Goal: Task Accomplishment & Management: Manage account settings

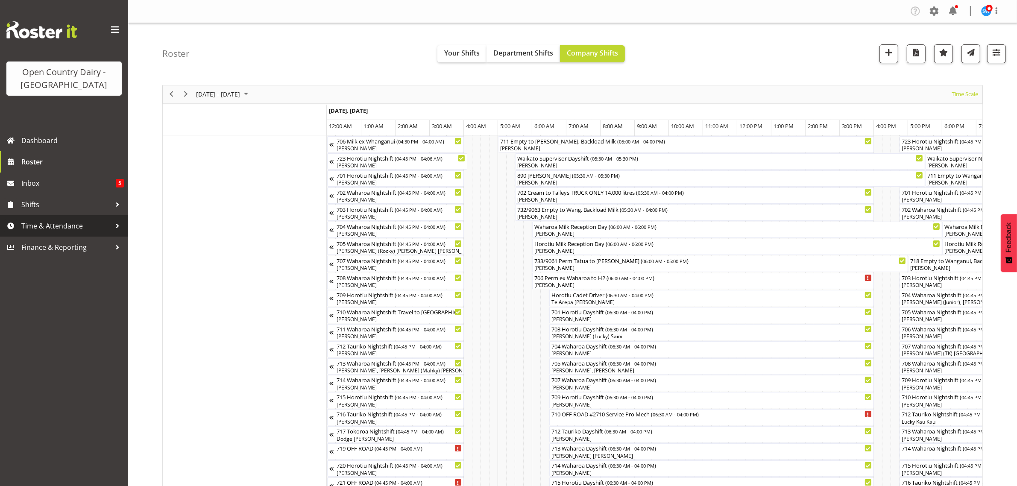
scroll to position [0, 1641]
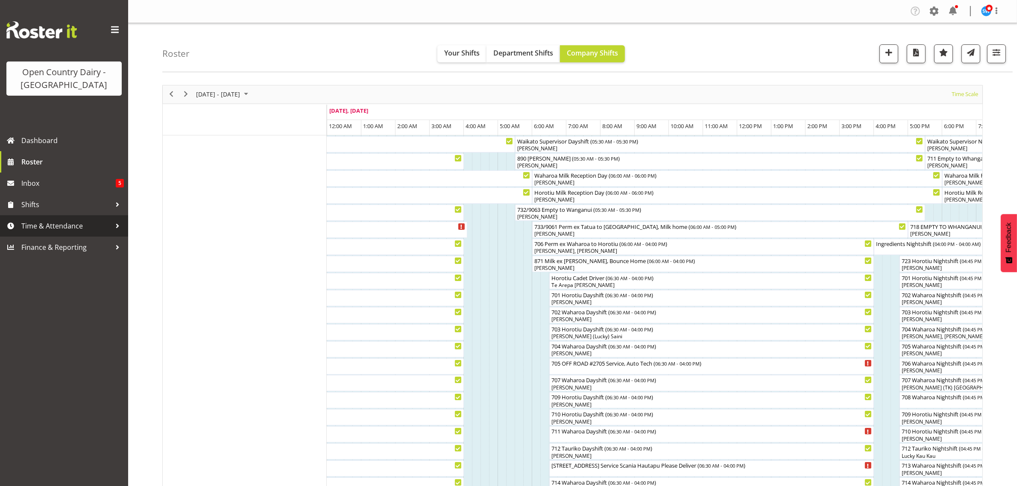
click at [63, 228] on span "Time & Attendance" at bounding box center [66, 226] width 90 height 13
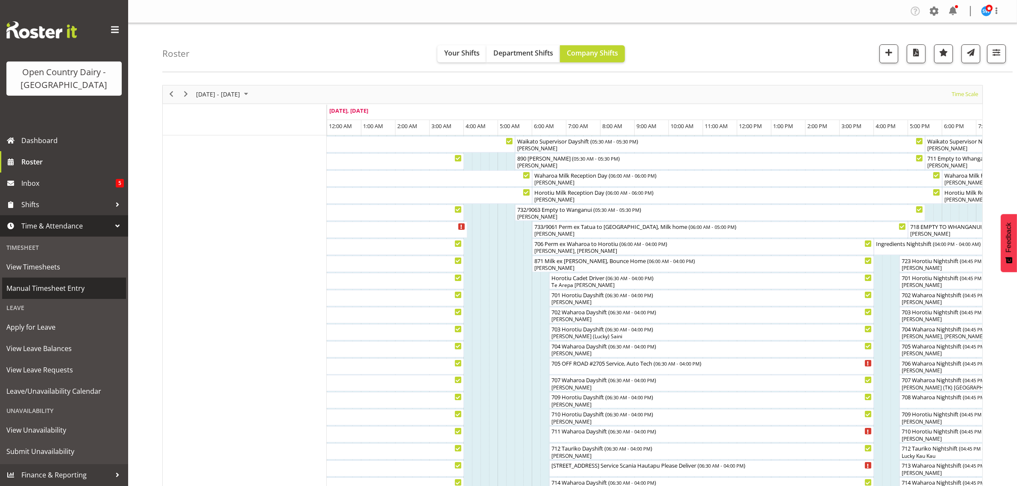
click at [62, 288] on span "Manual Timesheet Entry" at bounding box center [63, 288] width 115 height 13
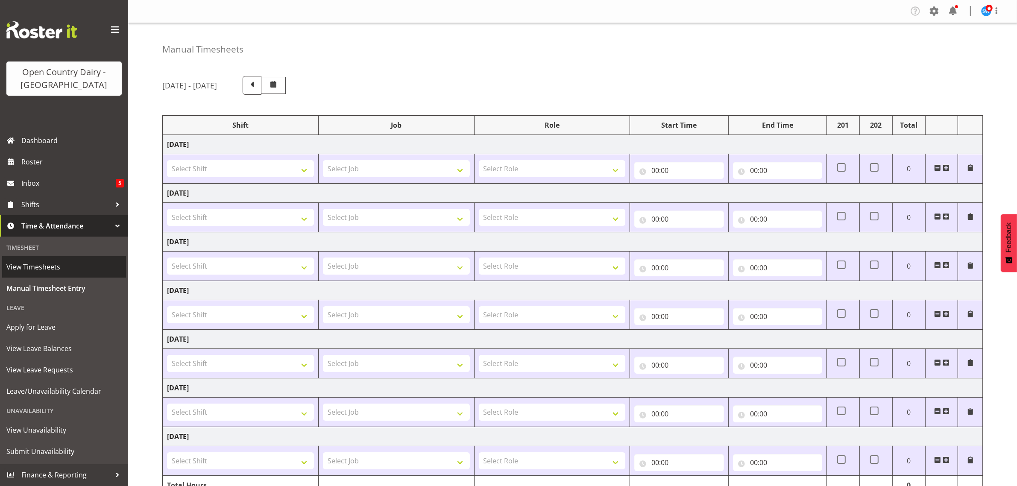
click at [50, 268] on span "View Timesheets" at bounding box center [63, 267] width 115 height 13
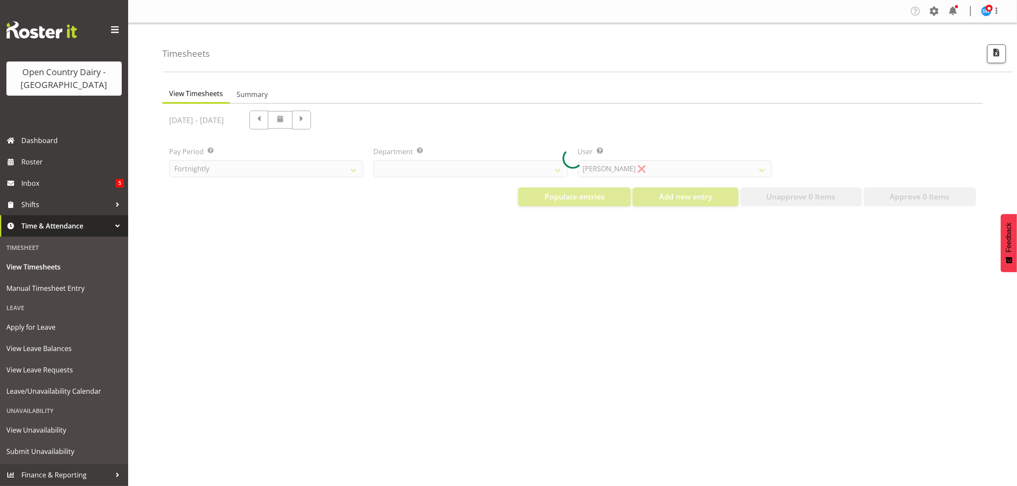
select select "733"
select select "7414"
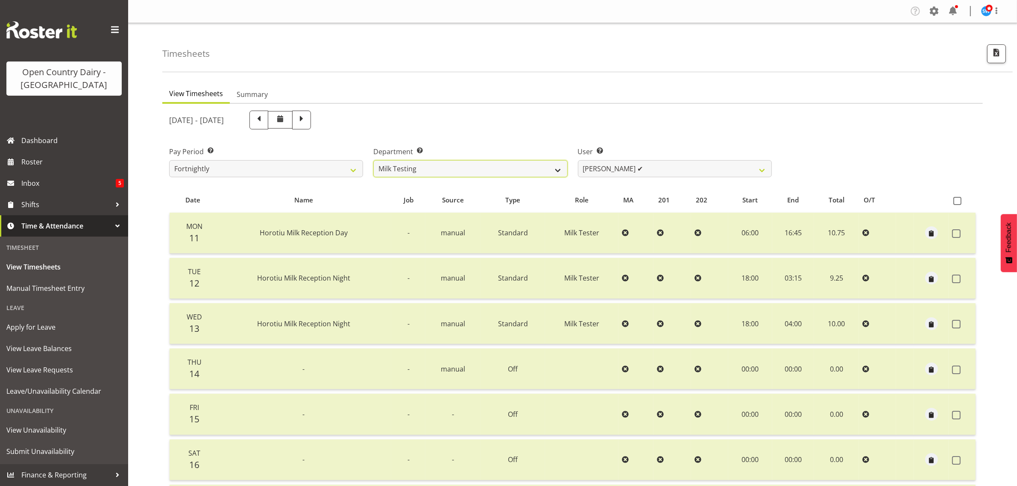
click at [560, 170] on select "701 702 703 704 705 706 707 708 709 710 711 712 713 714 715 716 717 718 719 720" at bounding box center [470, 168] width 194 height 17
select select "720"
click at [373, 160] on select "701 702 703 704 705 706 707 708 709 710 711 712 713 714 715 716 717 718 719 720" at bounding box center [470, 168] width 194 height 17
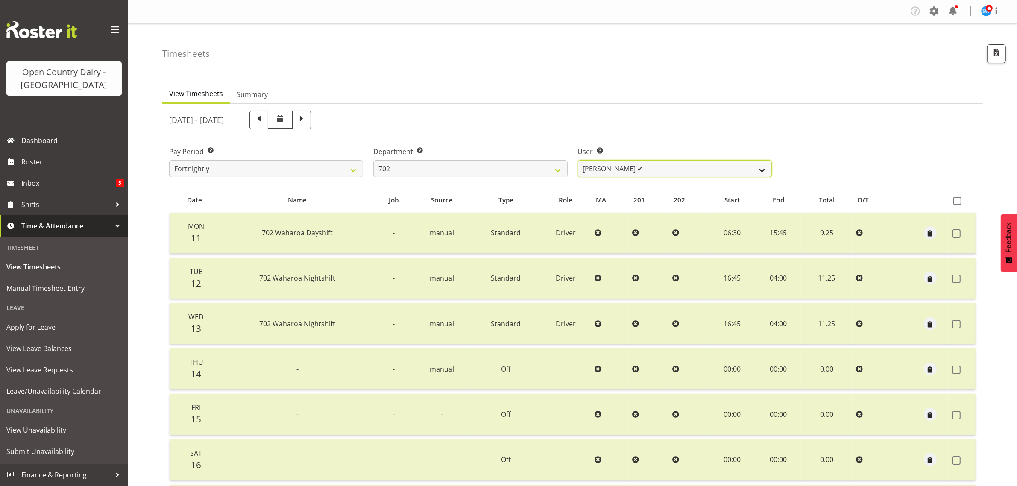
click at [760, 170] on select "Brian Riddle ✔ Denica Tapiki ✔ Nick Adlington ✔ Simon Phillpott ✔" at bounding box center [675, 168] width 194 height 17
select select "9996"
click at [578, 160] on select "Brian Riddle ✔ Denica Tapiki ✔ Nick Adlington ✔ Simon Phillpott ✔" at bounding box center [675, 168] width 194 height 17
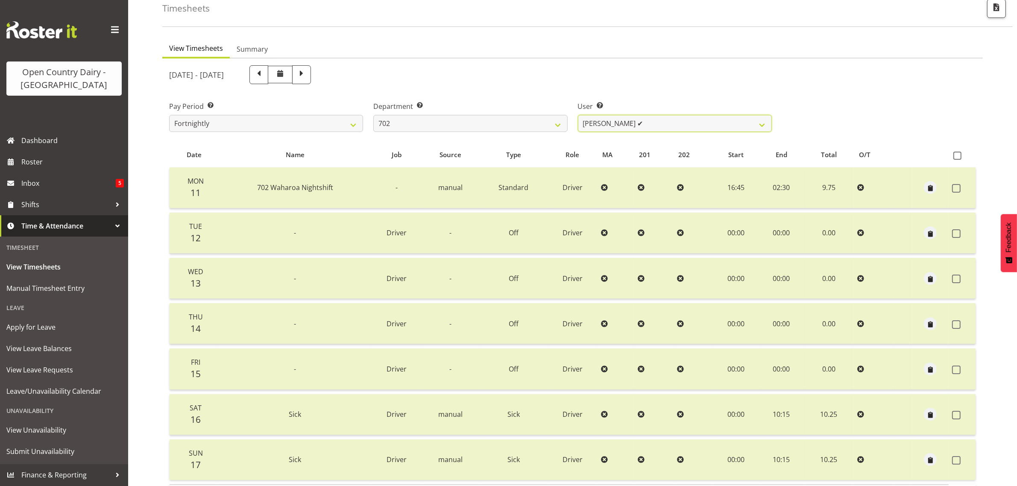
scroll to position [109, 0]
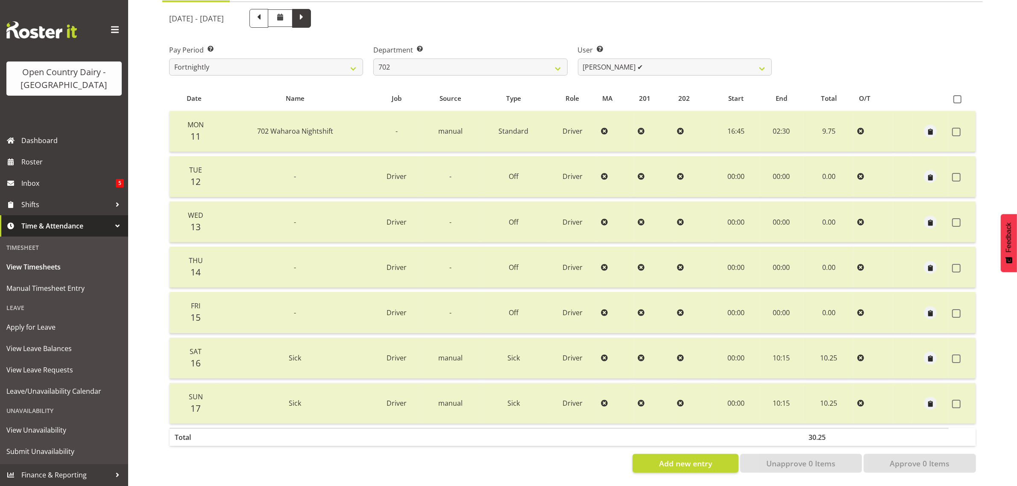
click at [307, 12] on span at bounding box center [301, 17] width 11 height 11
select select
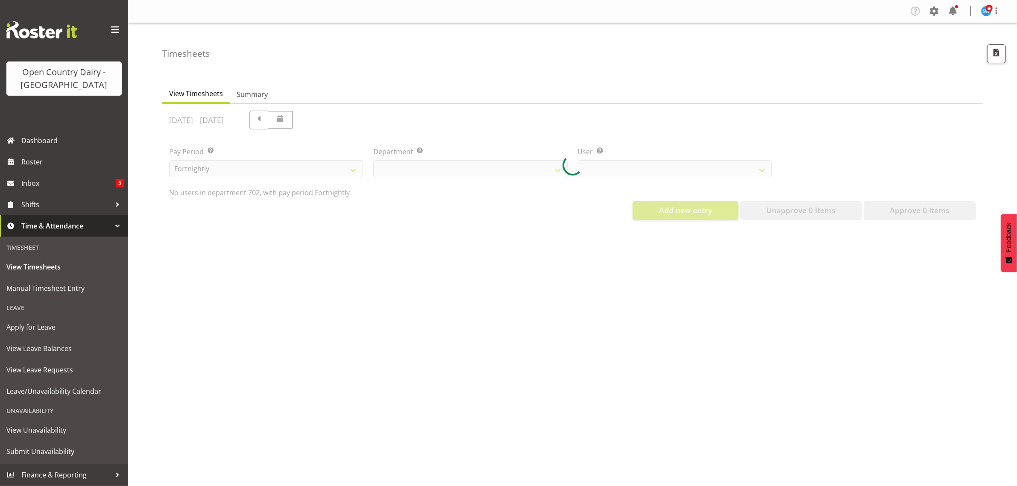
scroll to position [0, 0]
select select "720"
select select "9996"
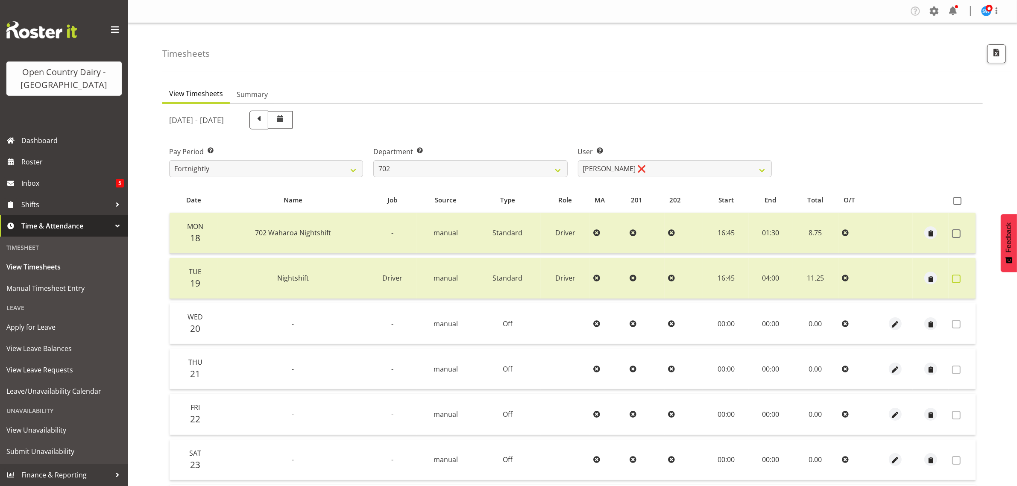
click at [958, 276] on span at bounding box center [956, 279] width 9 height 9
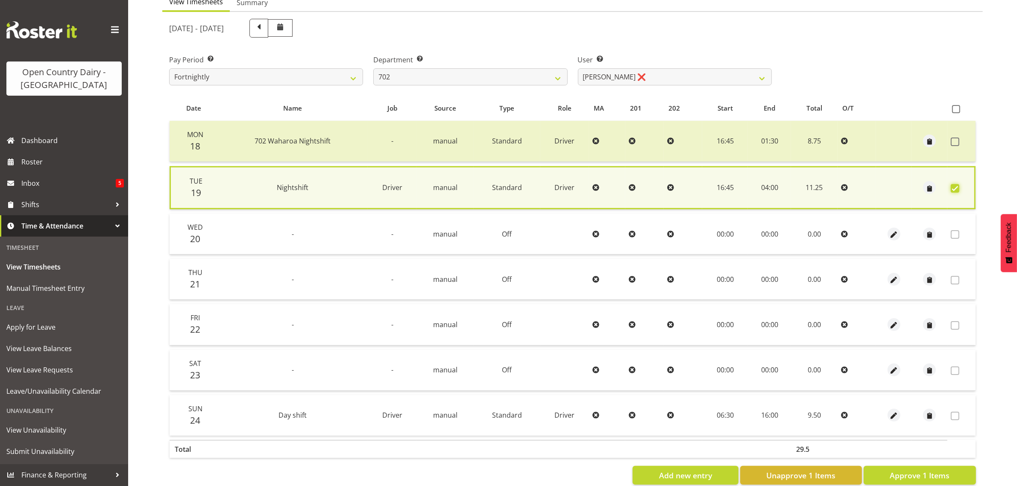
scroll to position [111, 0]
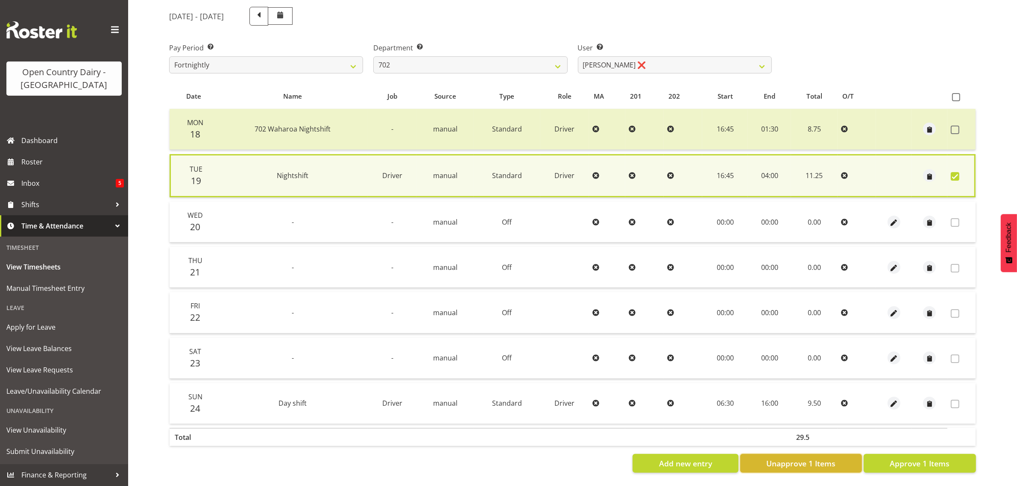
click at [828, 458] on span "Unapprove 1 Items" at bounding box center [801, 463] width 69 height 11
checkbox input "false"
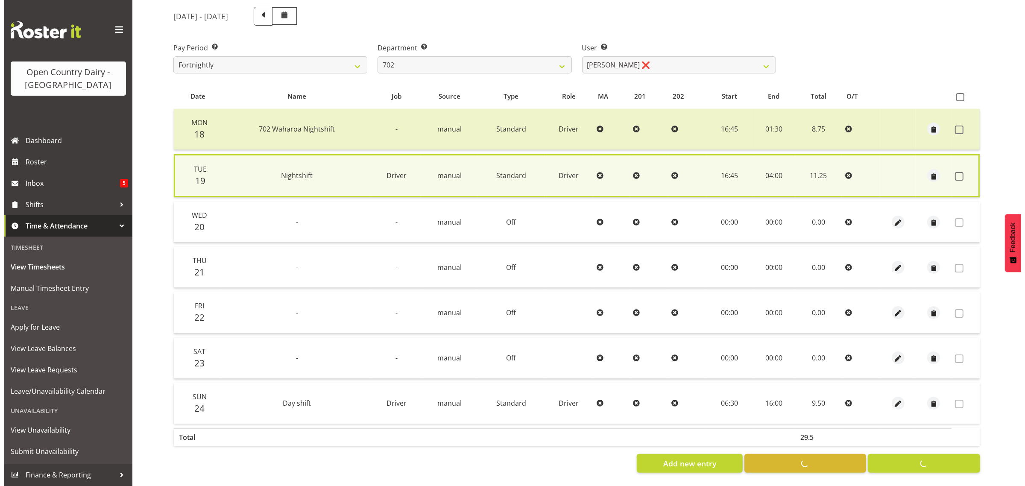
scroll to position [109, 0]
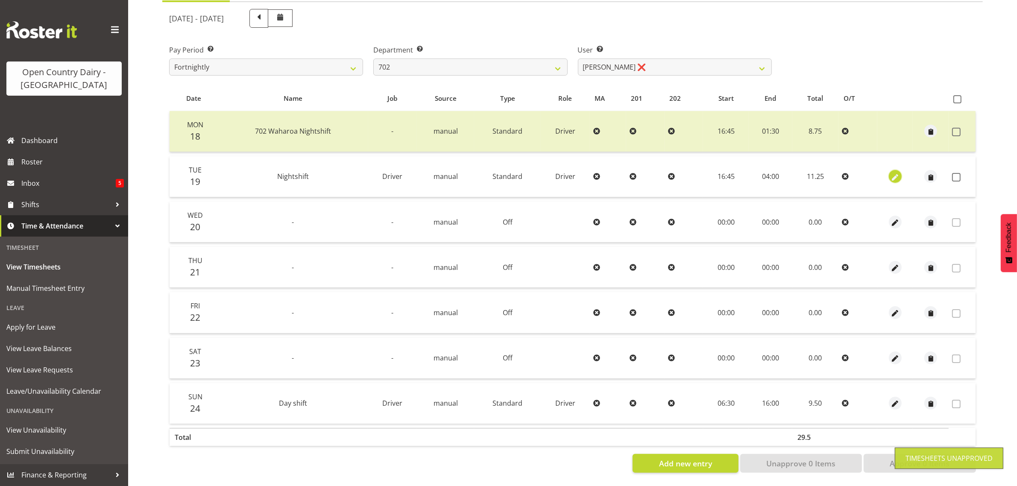
click at [896, 173] on span "button" at bounding box center [895, 178] width 10 height 10
select select "Standard"
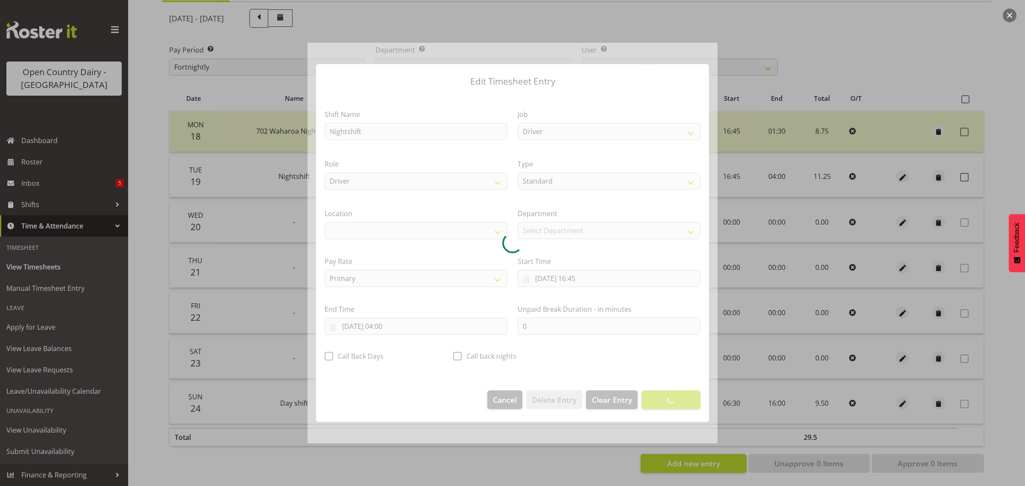
select select "1054"
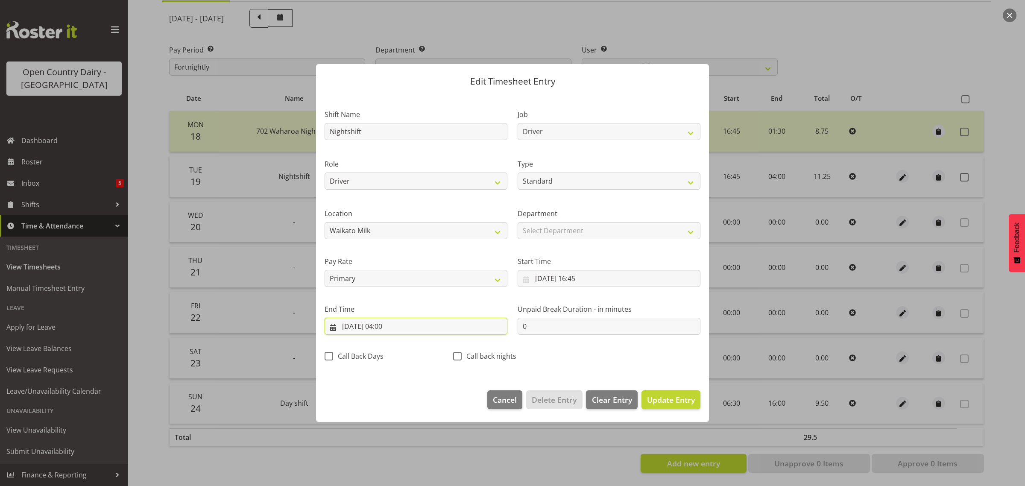
click at [389, 328] on input "20/08/2025, 04:00" at bounding box center [416, 326] width 183 height 17
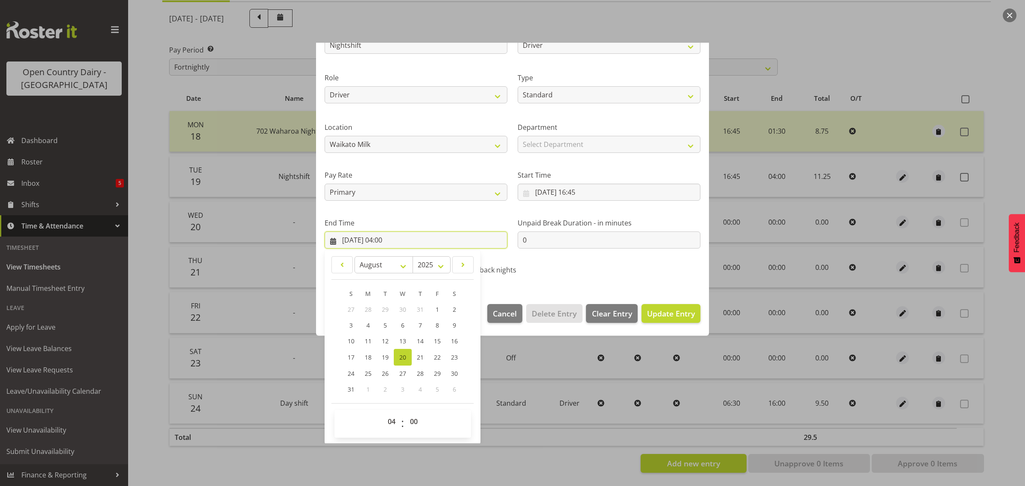
scroll to position [87, 0]
click at [414, 416] on select "00 01 02 03 04 05 06 07 08 09 10 11 12 13 14 15 16 17 18 19 20 21 22 23 24 25 2…" at bounding box center [414, 421] width 19 height 17
select select "15"
click at [405, 413] on select "00 01 02 03 04 05 06 07 08 09 10 11 12 13 14 15 16 17 18 19 20 21 22 23 24 25 2…" at bounding box center [414, 421] width 19 height 17
type input "20/08/2025, 04:15"
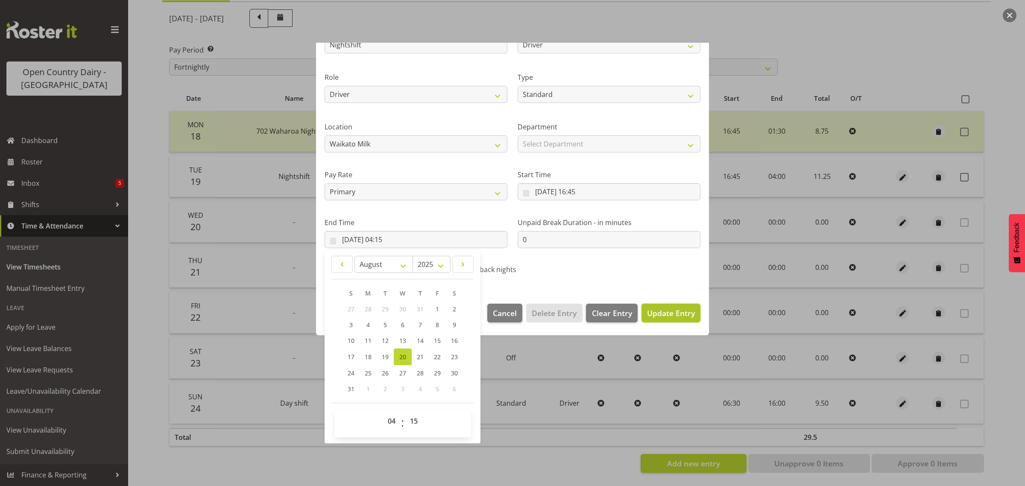
click at [668, 314] on span "Update Entry" at bounding box center [671, 313] width 48 height 10
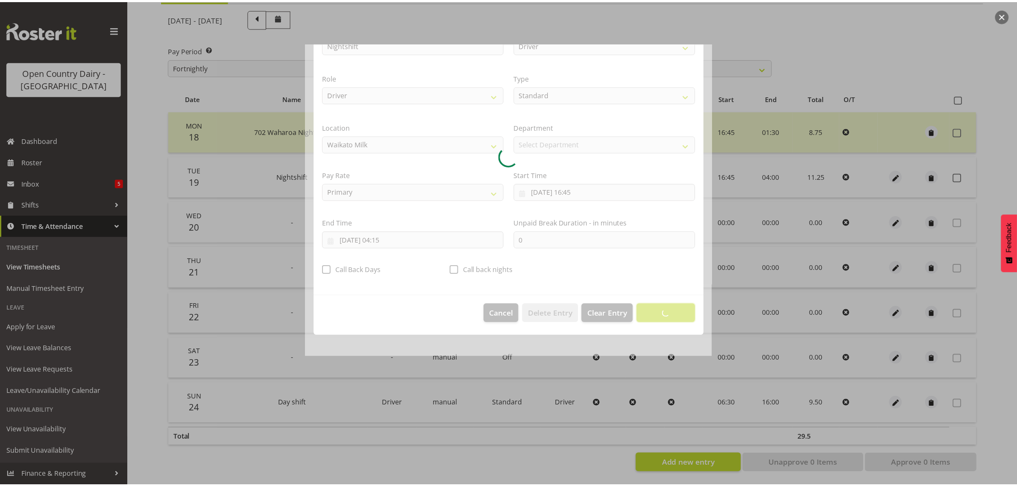
scroll to position [0, 0]
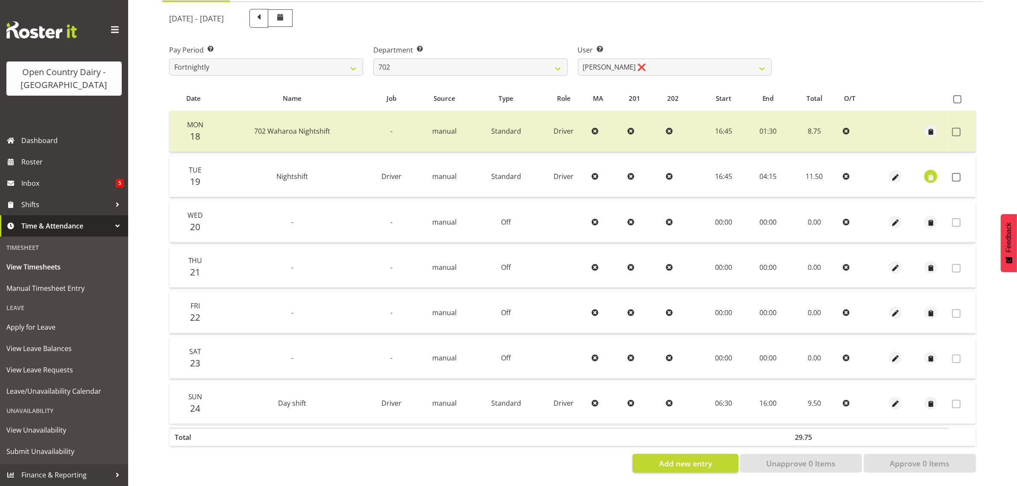
click at [928, 173] on span "button" at bounding box center [931, 178] width 10 height 10
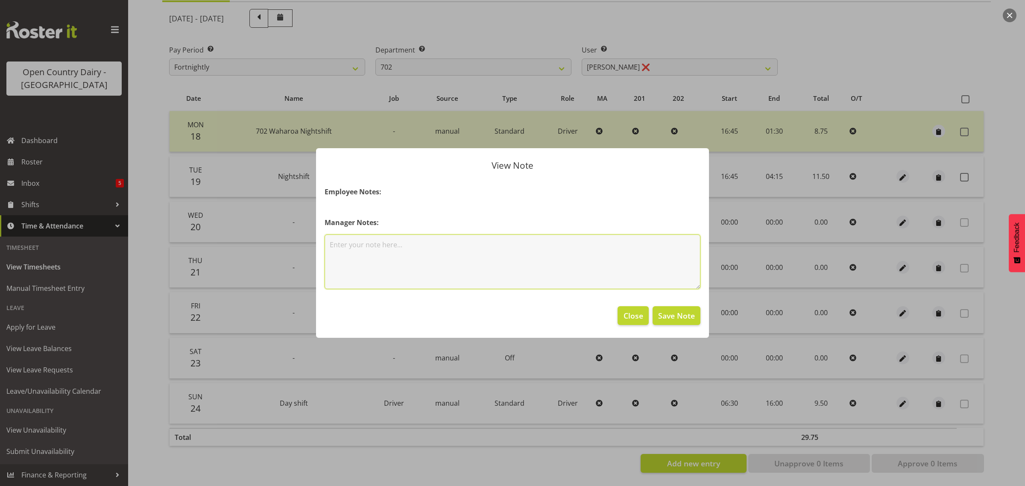
click at [362, 247] on textarea at bounding box center [513, 262] width 376 height 55
click at [328, 243] on textarea "milage used own car for truck movement to pulse" at bounding box center [513, 262] width 376 height 55
type textarea "130km milage used own car for truck movement to pulse"
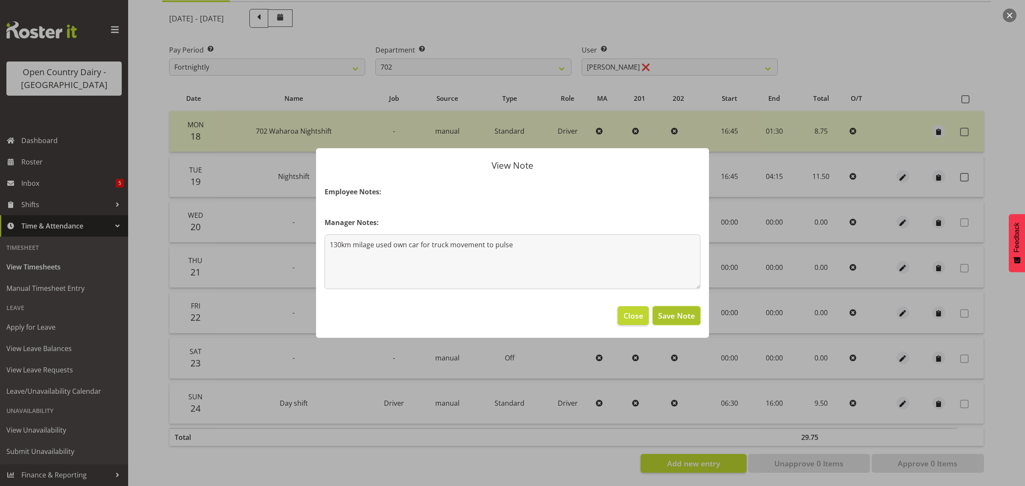
click at [686, 310] on button "Save Note" at bounding box center [677, 315] width 48 height 19
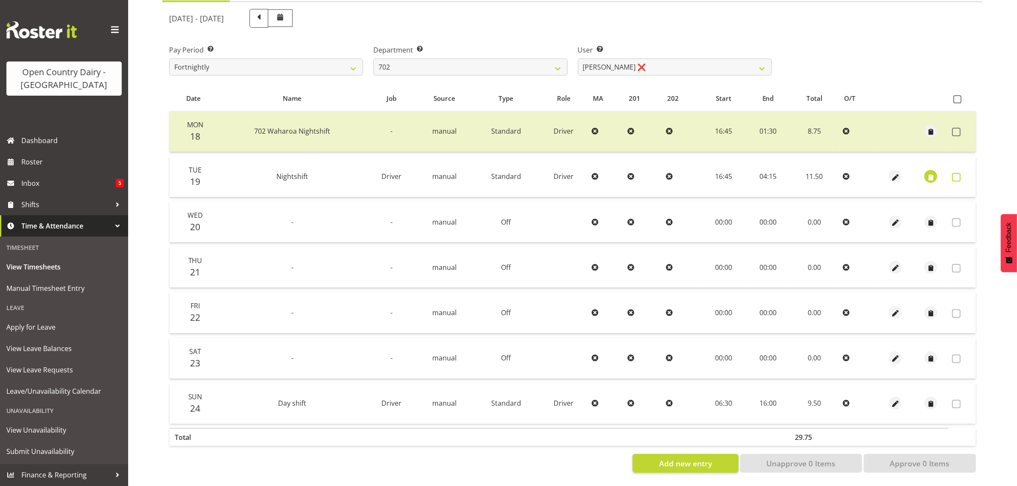
click at [959, 173] on span at bounding box center [956, 177] width 9 height 9
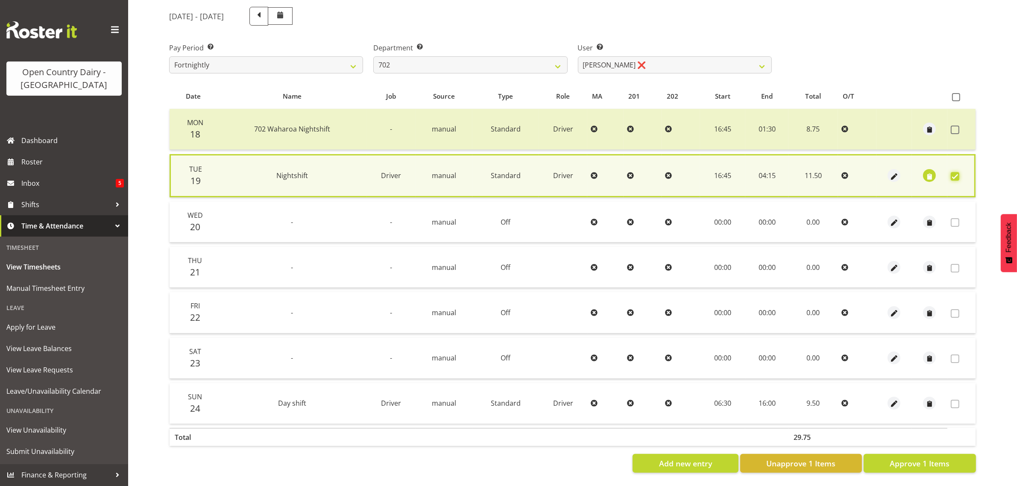
scroll to position [111, 0]
click at [945, 458] on span "Approve 1 Items" at bounding box center [920, 463] width 60 height 11
checkbox input "false"
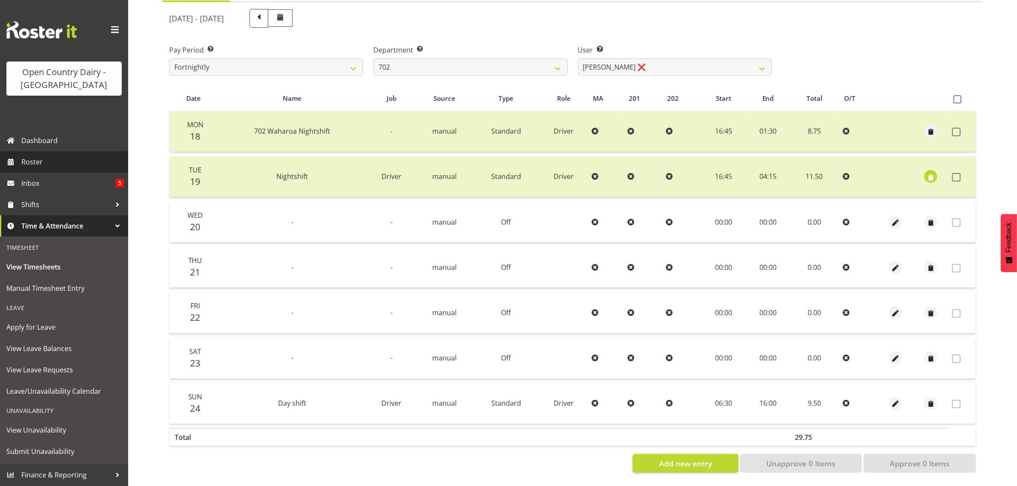
click at [38, 156] on span "Roster" at bounding box center [72, 162] width 103 height 13
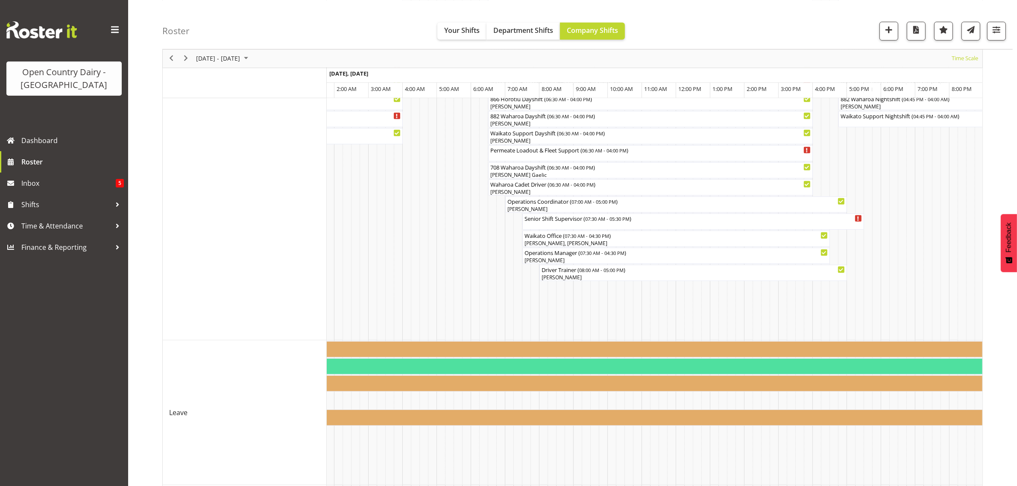
scroll to position [697, 0]
